Goal: Find specific page/section: Find specific page/section

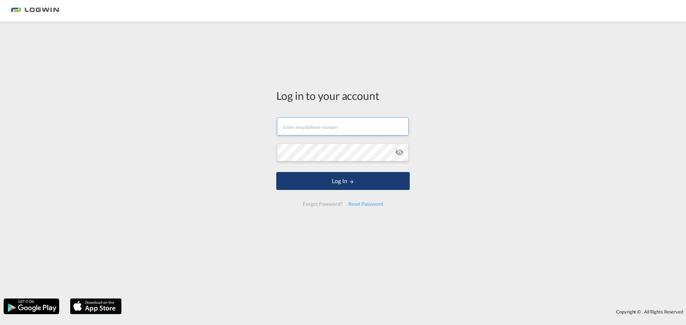
type input "[PERSON_NAME][EMAIL_ADDRESS][PERSON_NAME][DOMAIN_NAME]"
click at [333, 181] on button "Log In" at bounding box center [342, 181] width 133 height 18
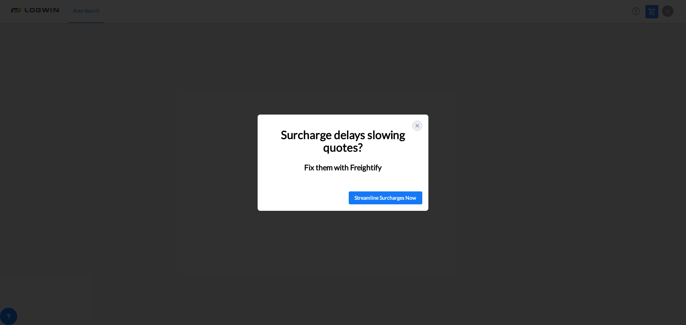
click at [416, 124] on icon at bounding box center [417, 126] width 6 height 6
